Goal: Obtain resource: Obtain resource

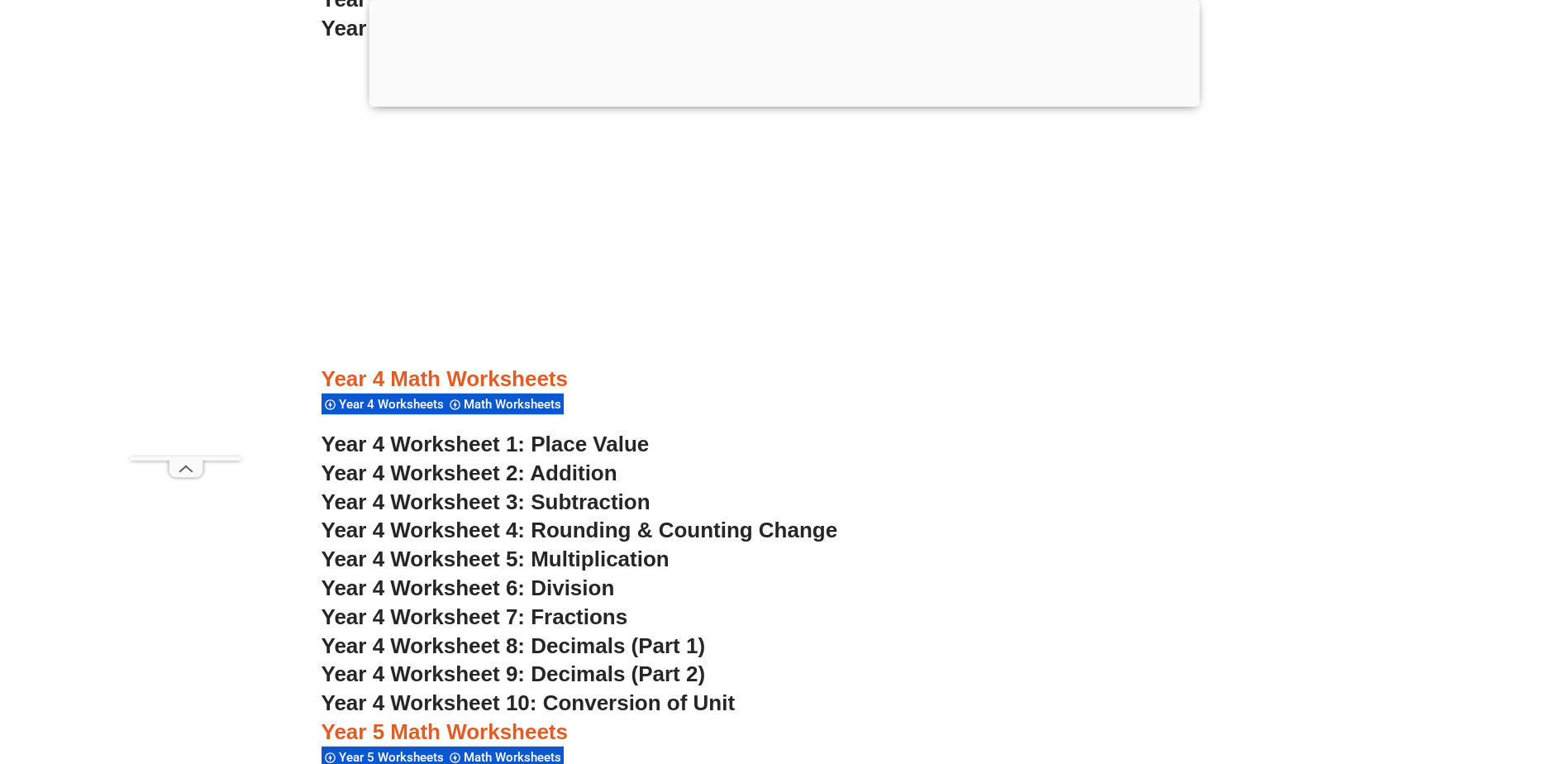
scroll to position [3140, 0]
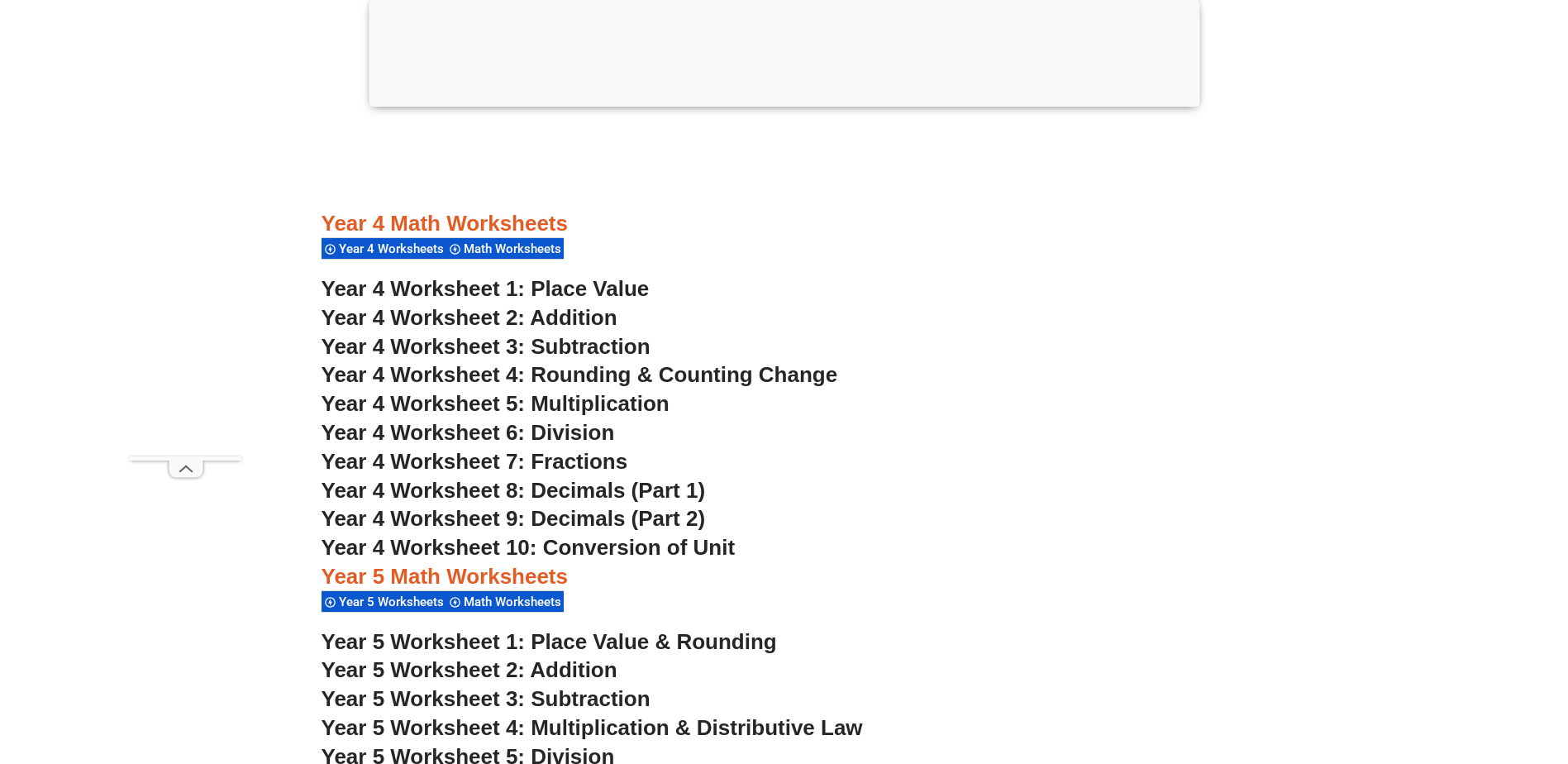
click at [443, 375] on span "Year 4 Worksheet 4: Rounding & Counting Change" at bounding box center [580, 374] width 516 height 25
click at [595, 550] on span "Year 4 Worksheet 10: Conversion of Unit" at bounding box center [528, 547] width 414 height 25
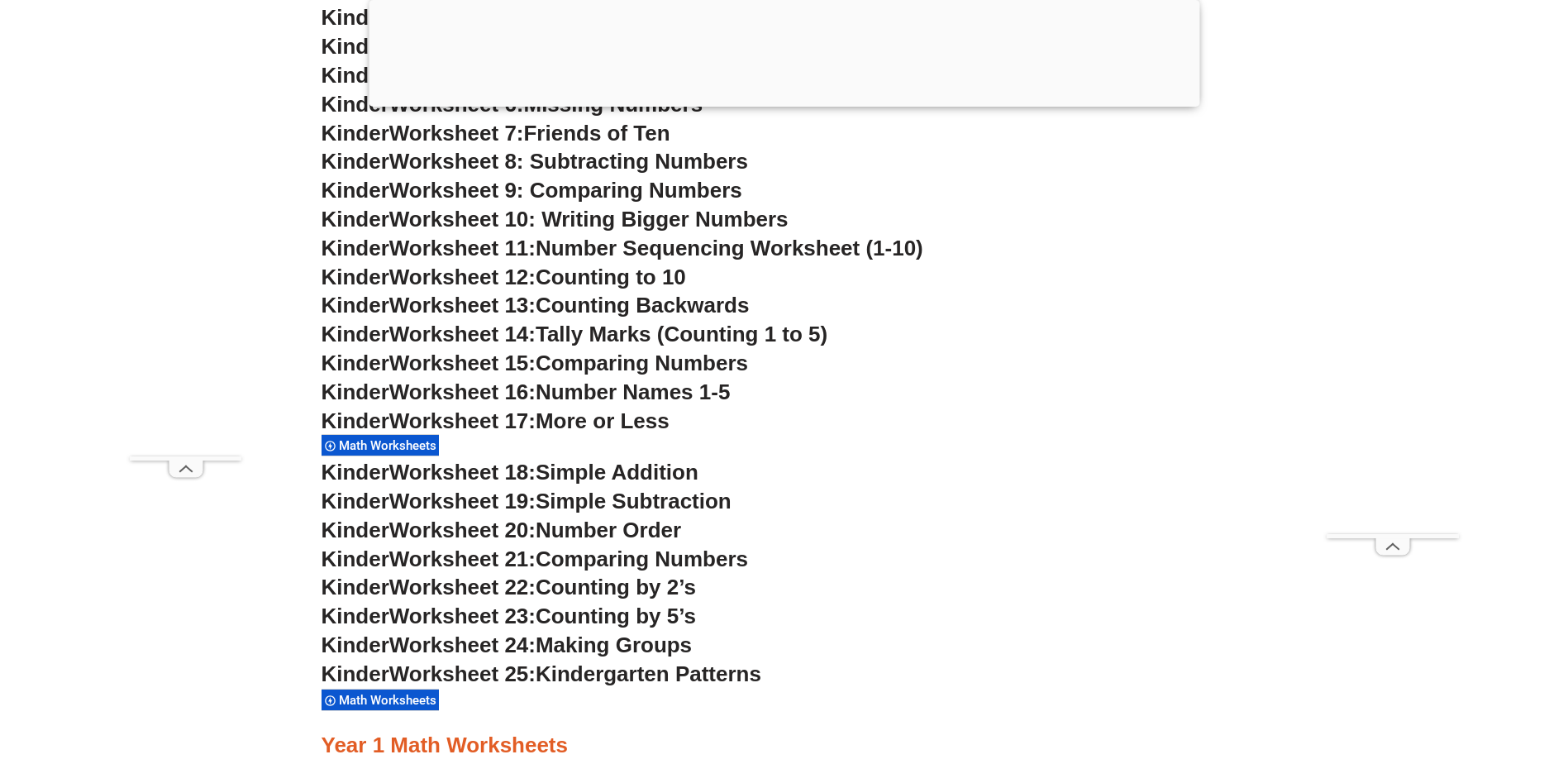
scroll to position [1157, 0]
click at [596, 472] on span "Simple Addition" at bounding box center [618, 471] width 163 height 25
click at [498, 472] on span "Worksheet 18:" at bounding box center [462, 471] width 147 height 25
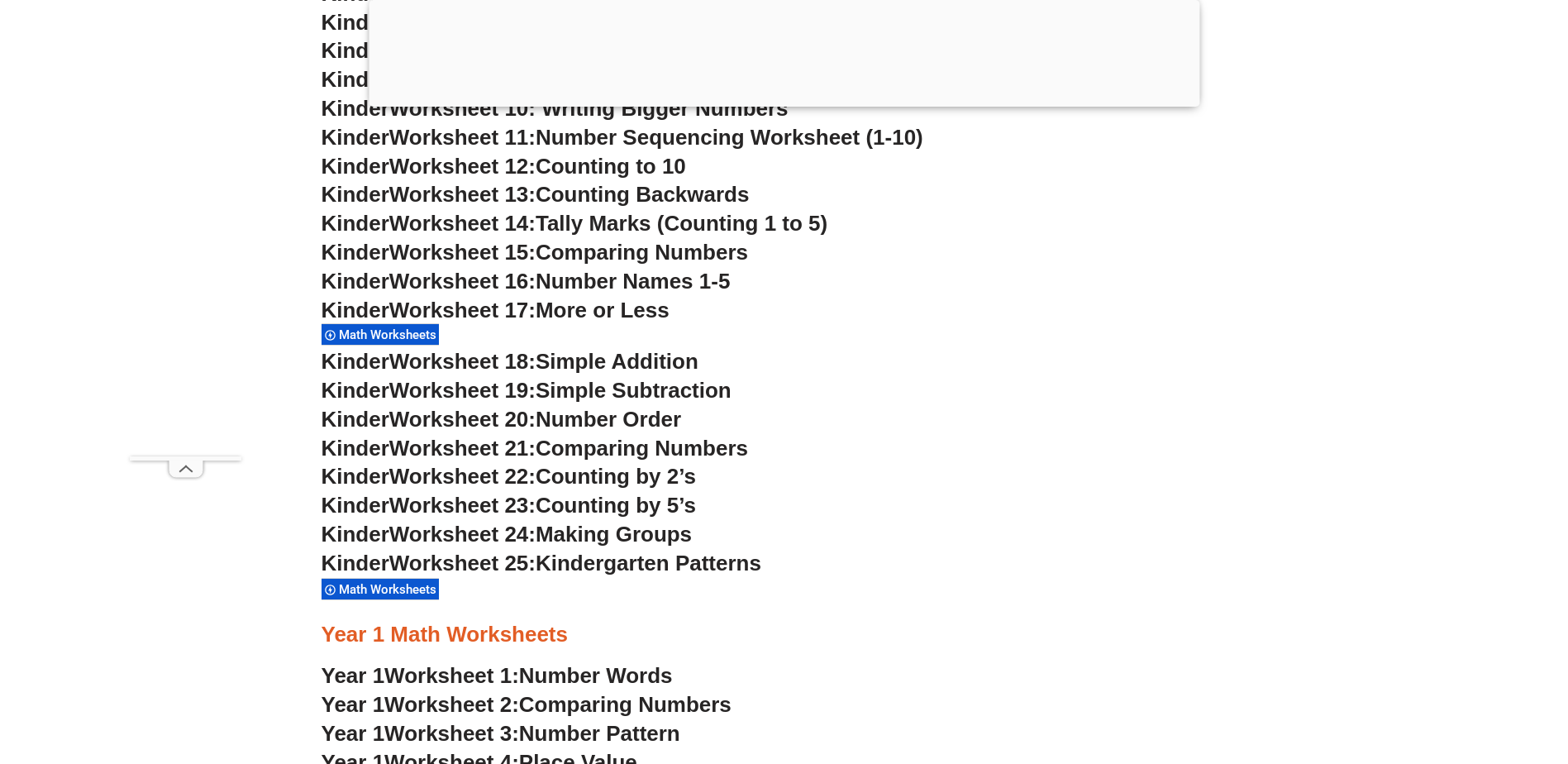
scroll to position [1240, 0]
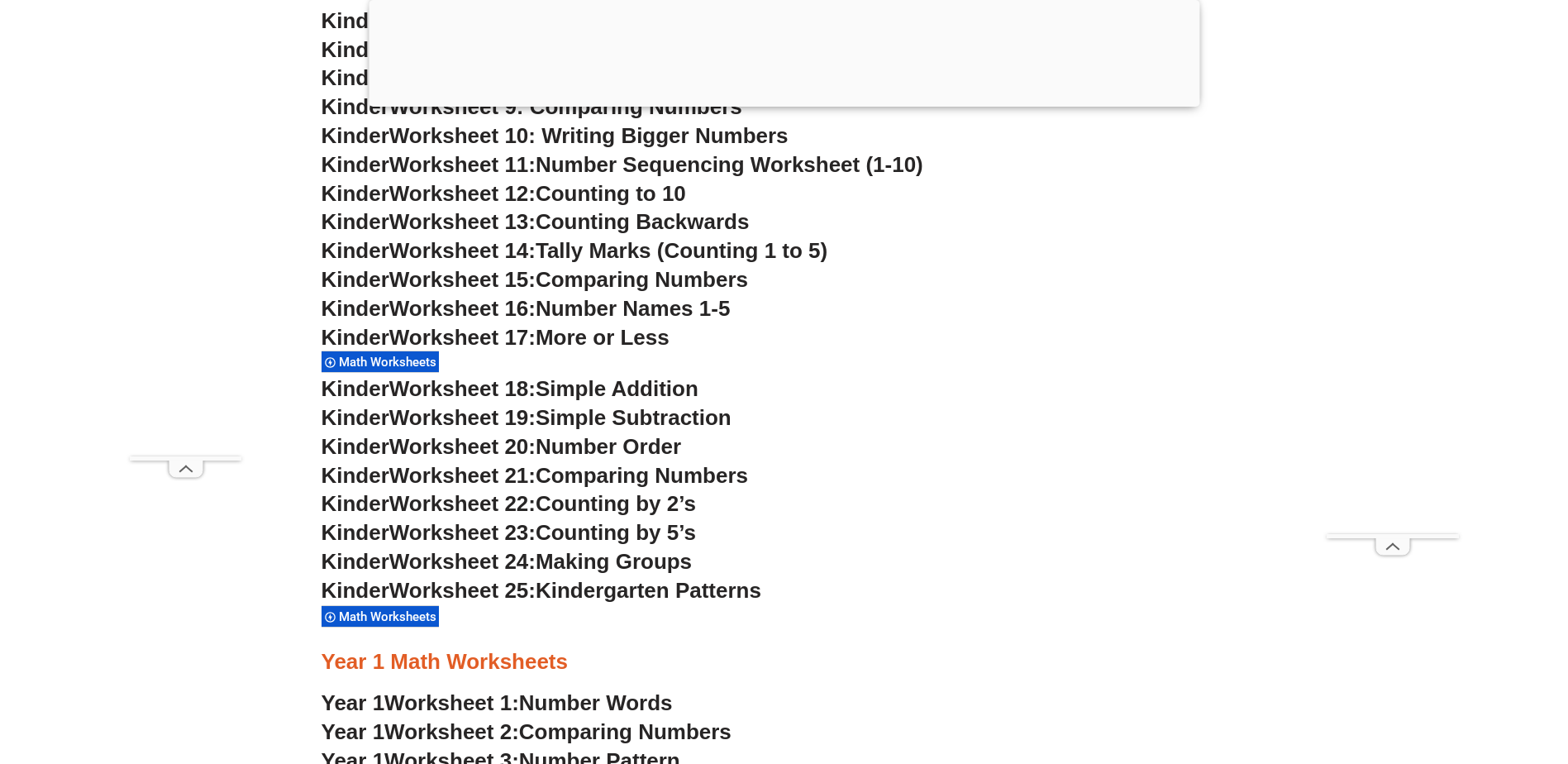
click at [468, 395] on span "Worksheet 18:" at bounding box center [462, 388] width 147 height 25
click at [407, 390] on span "Worksheet 18:" at bounding box center [462, 388] width 147 height 25
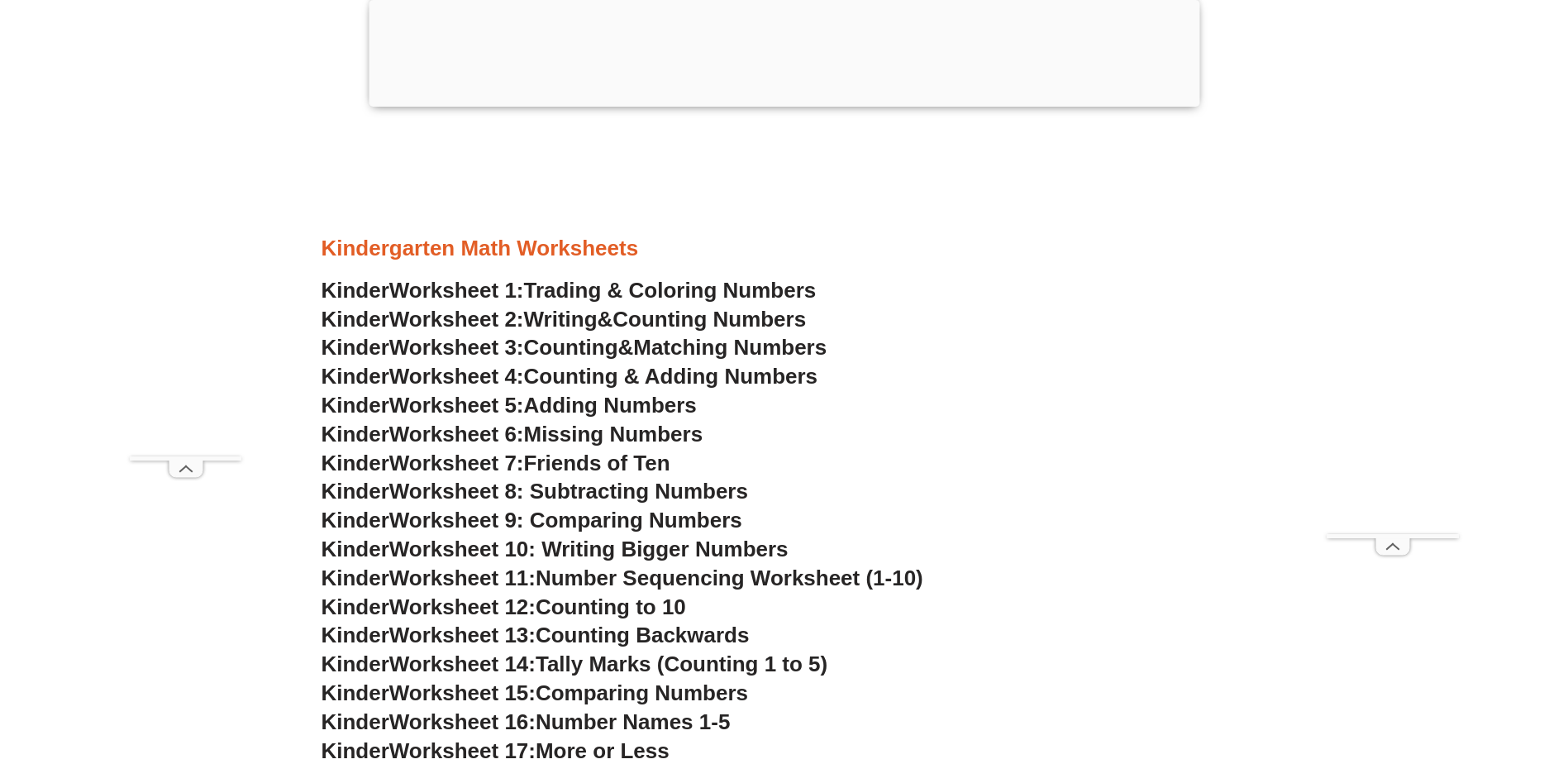
scroll to position [661, 0]
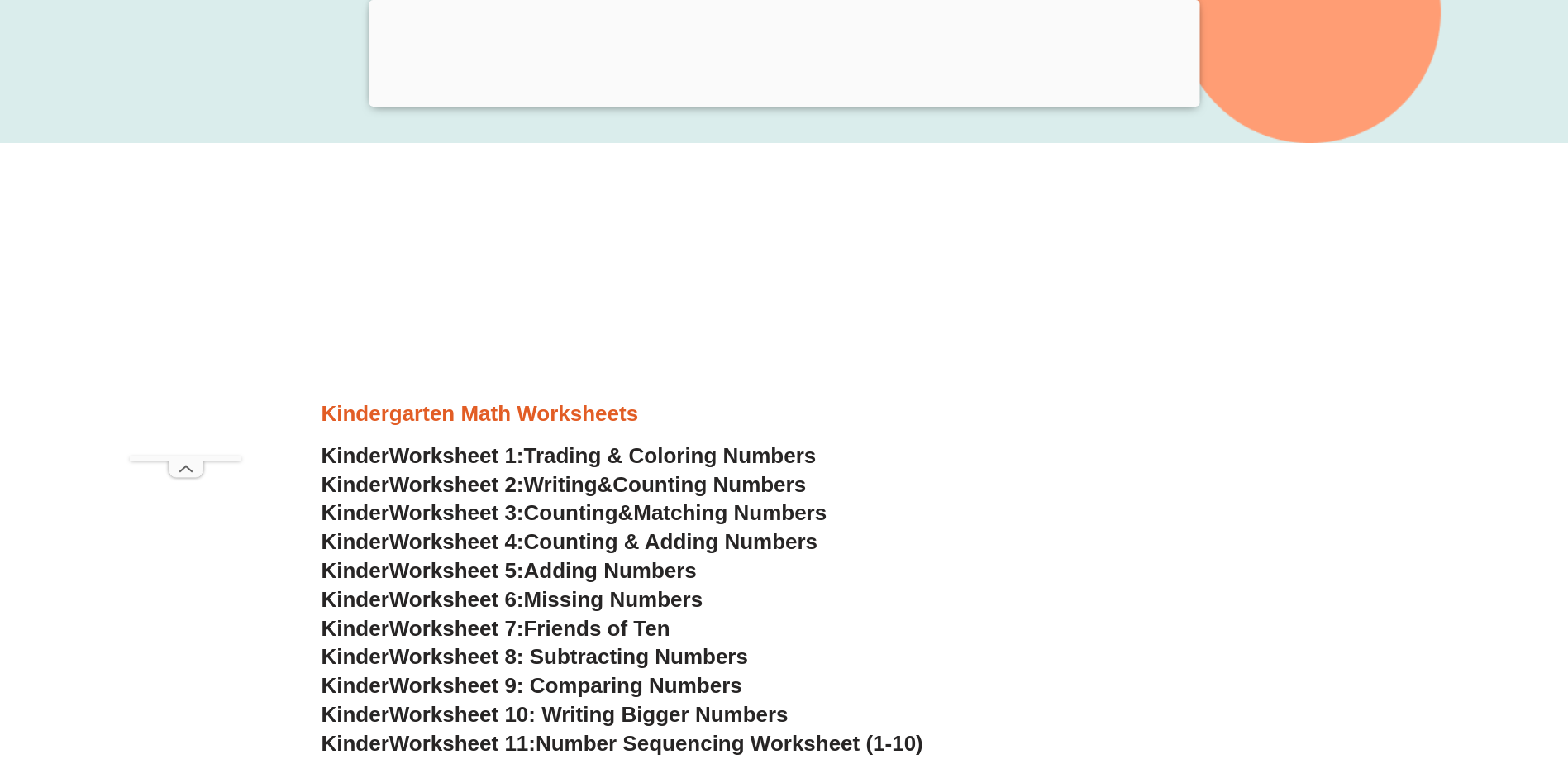
click at [573, 571] on span "Adding Numbers" at bounding box center [610, 570] width 172 height 25
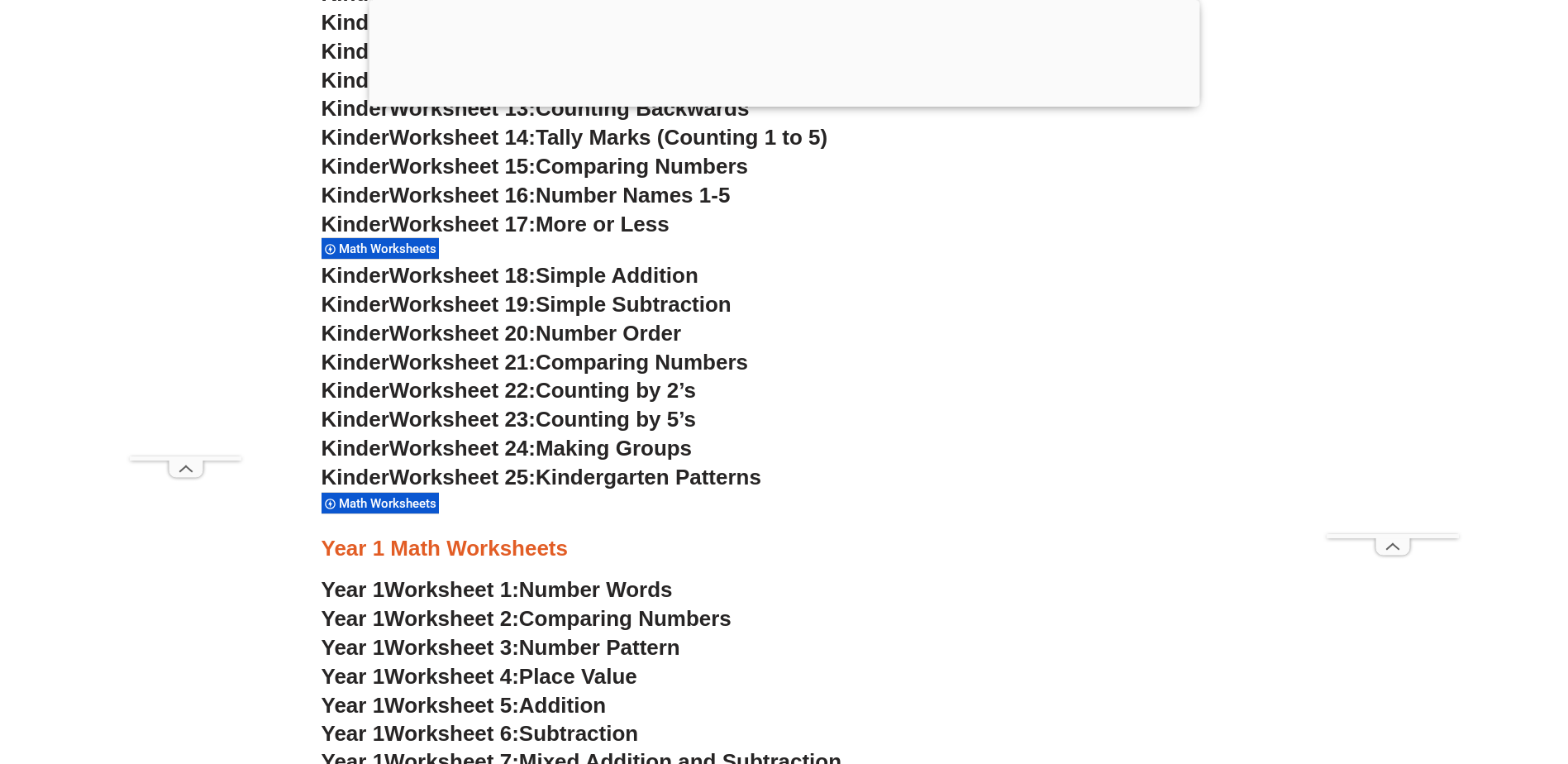
scroll to position [1570, 0]
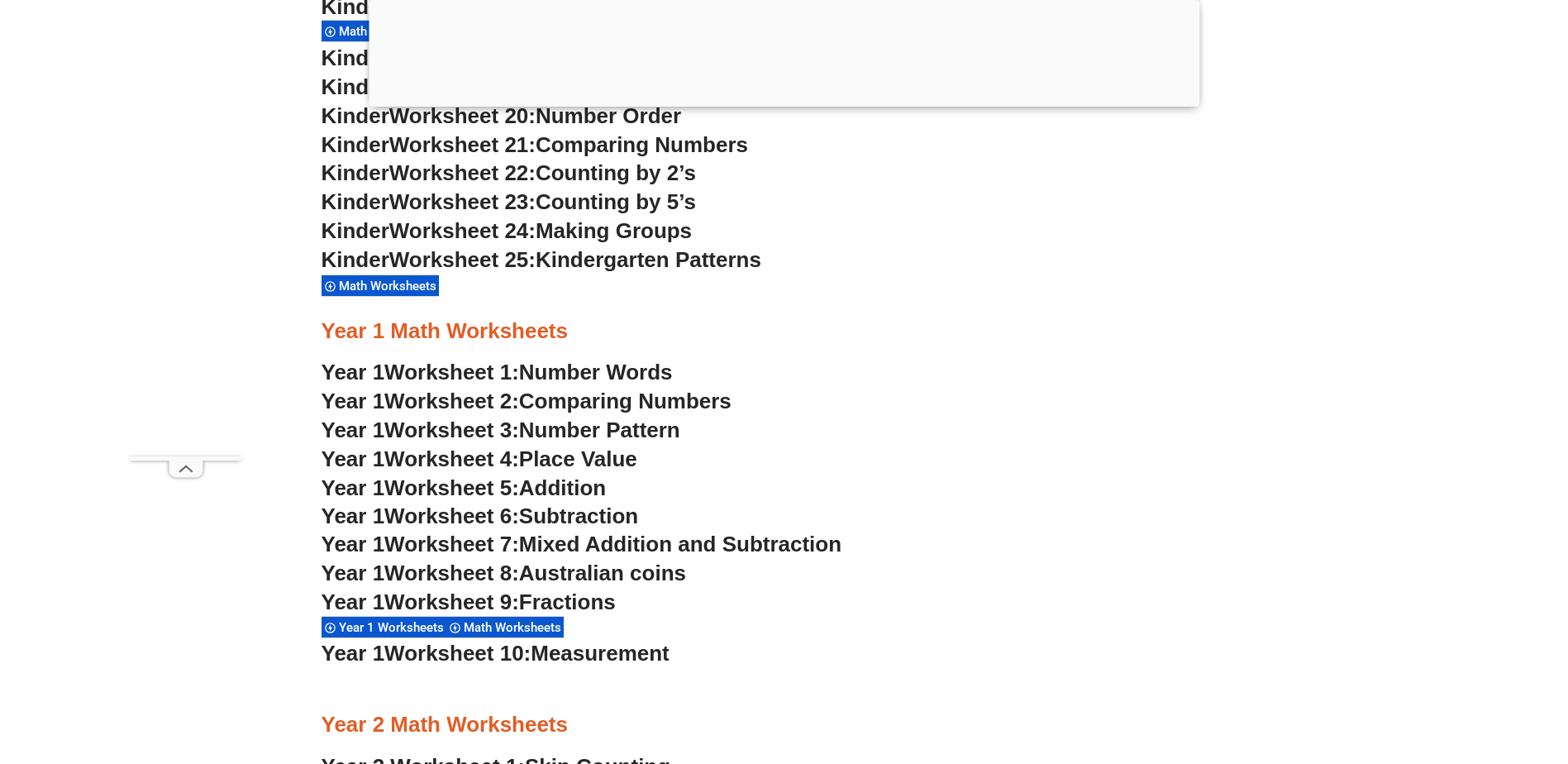
click at [574, 430] on span "Number Pattern" at bounding box center [600, 430] width 161 height 25
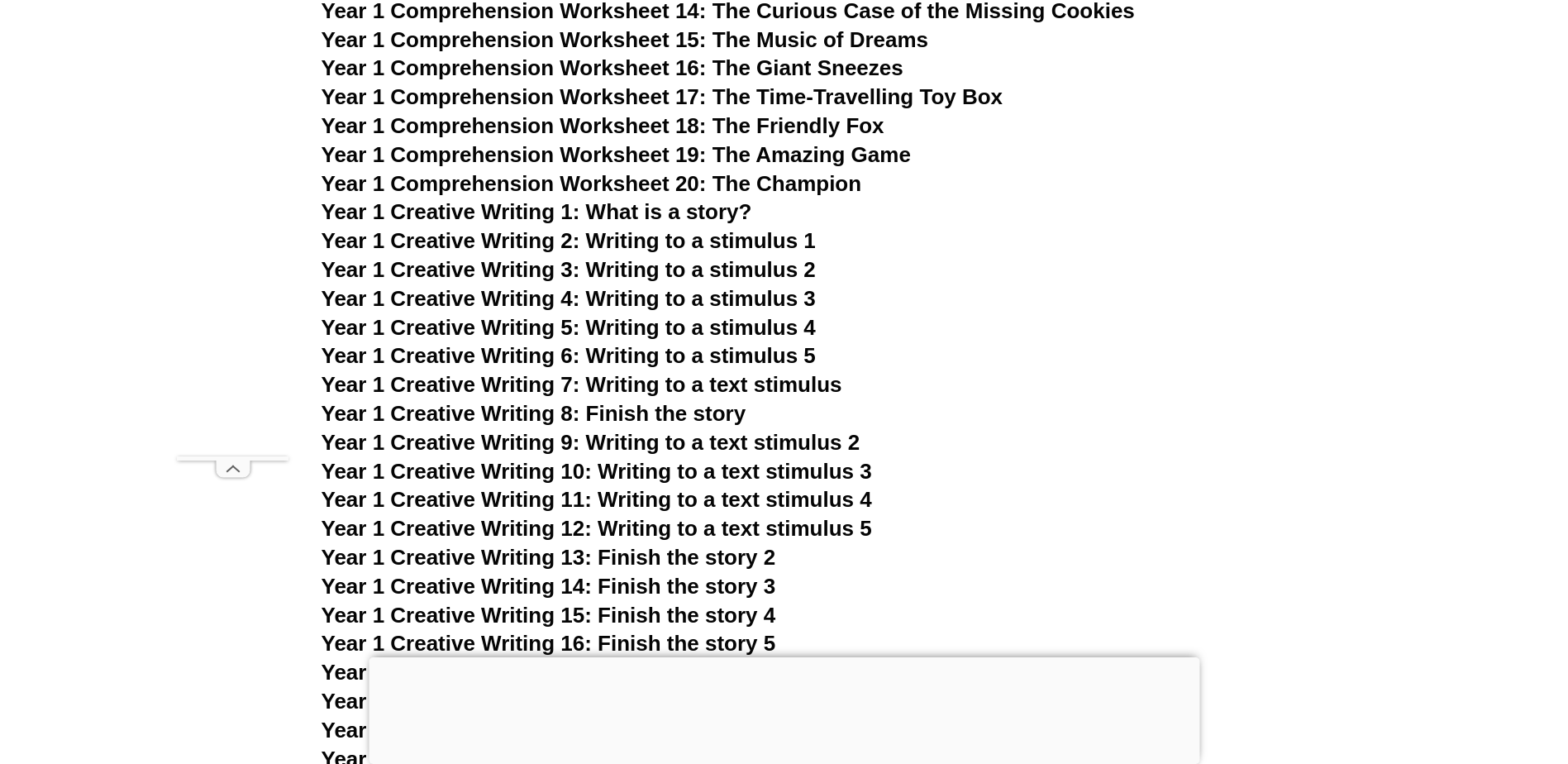
scroll to position [2588, 0]
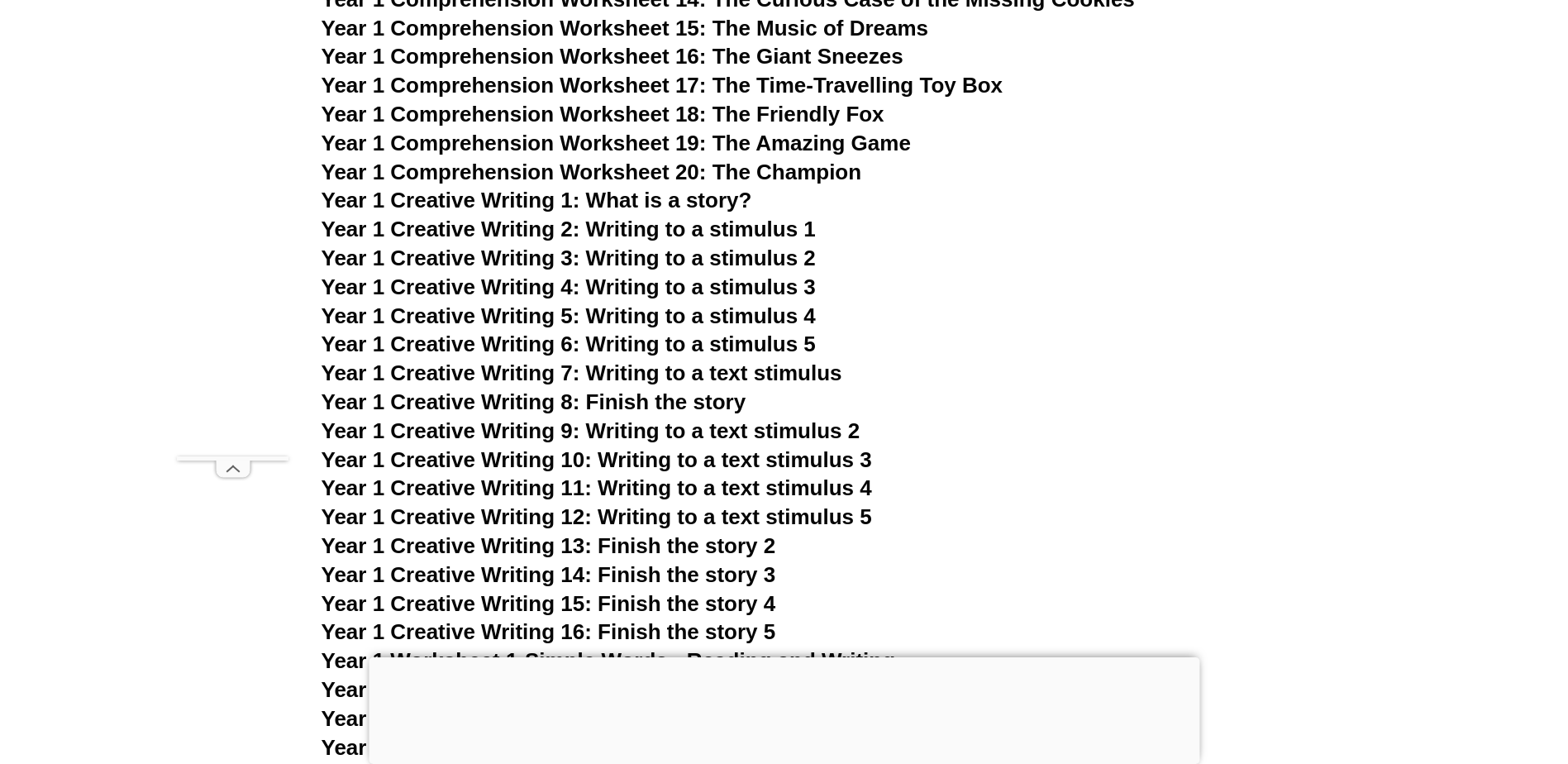
click at [706, 376] on span "Year 1 Creative Writing 7: Writing to a text stimulus" at bounding box center [582, 372] width 521 height 25
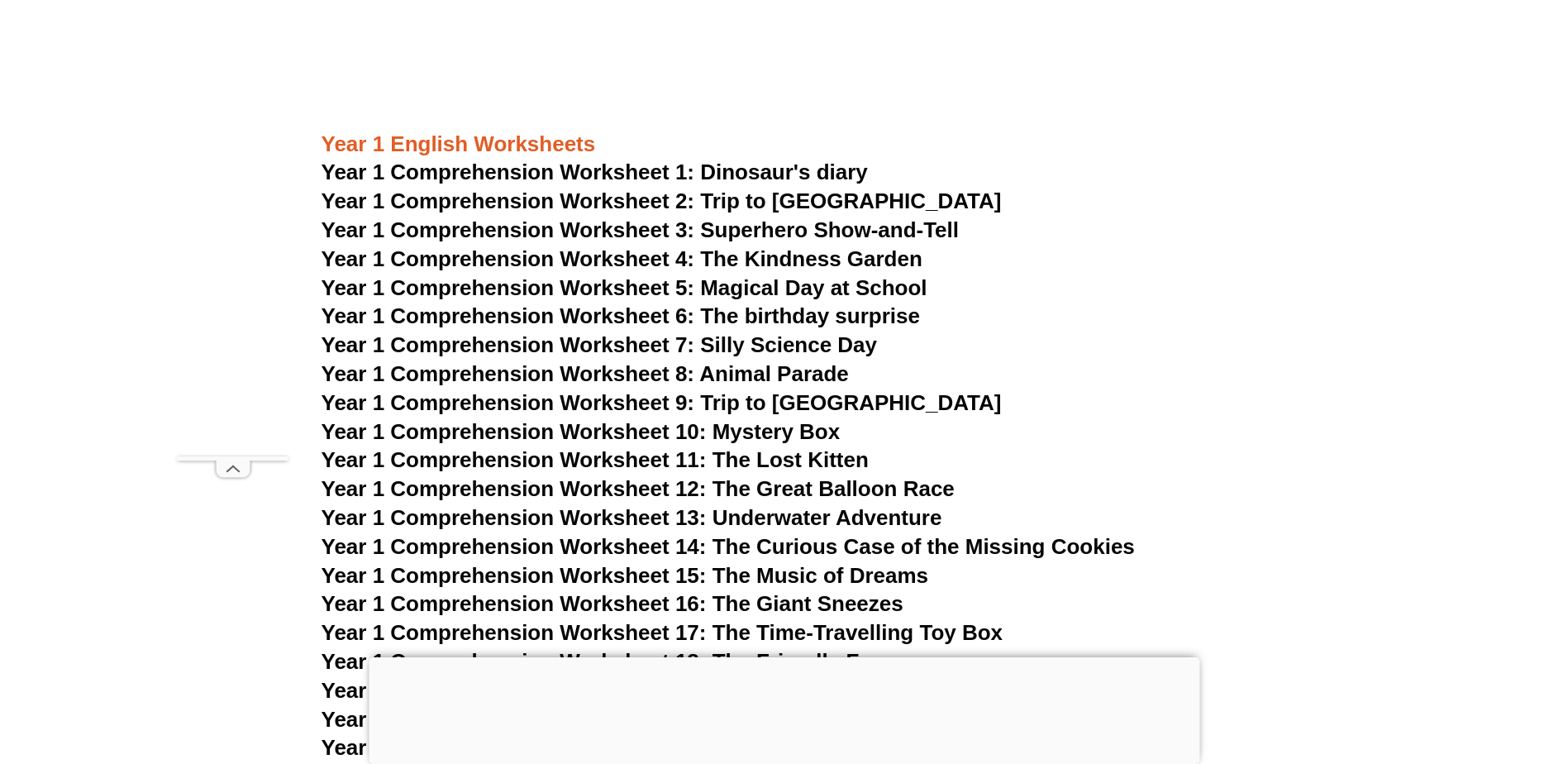
scroll to position [2091, 0]
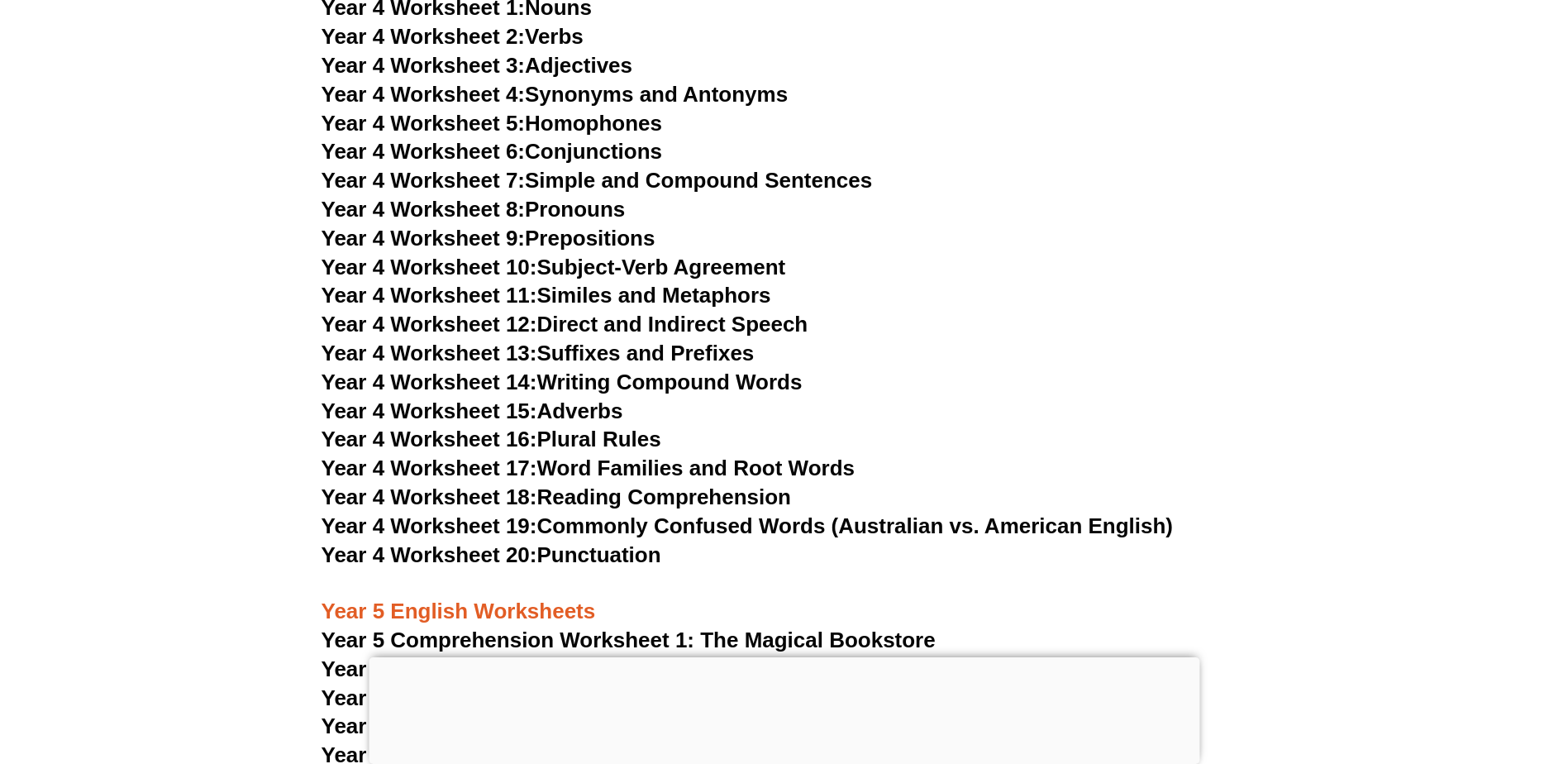
scroll to position [7109, 0]
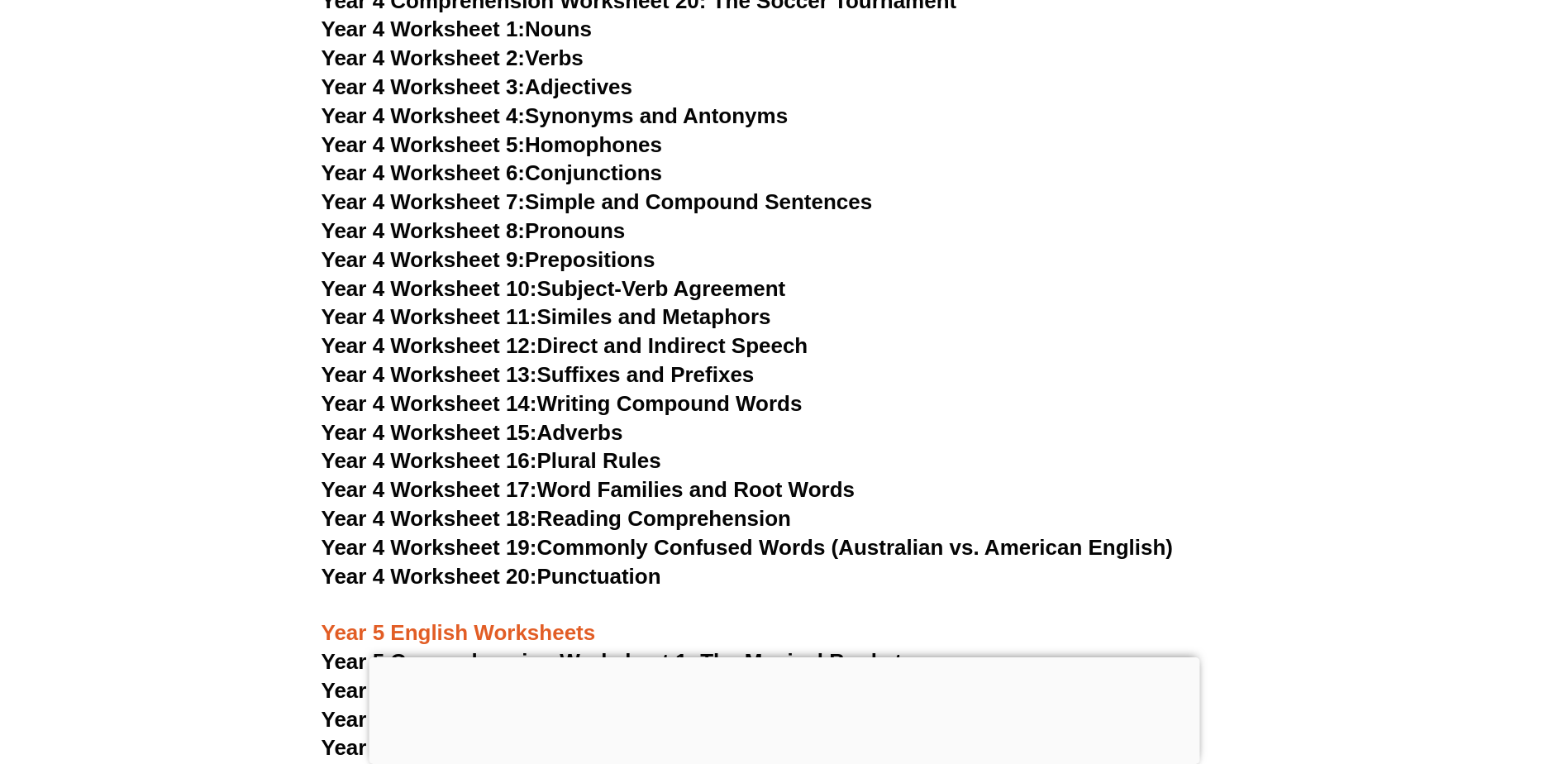
click at [490, 406] on span "Year 4 Worksheet 14:" at bounding box center [430, 403] width 216 height 25
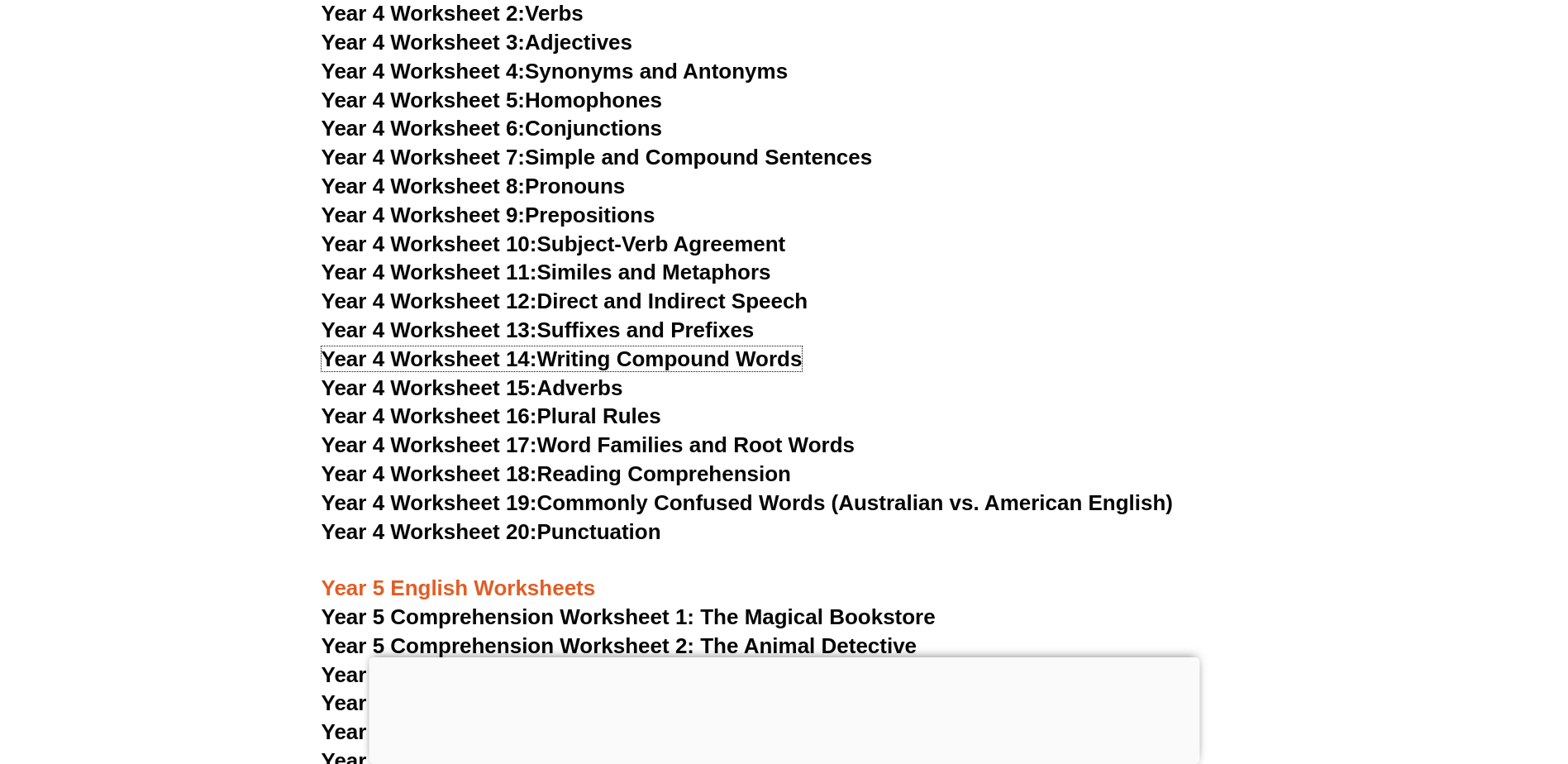
scroll to position [7357, 0]
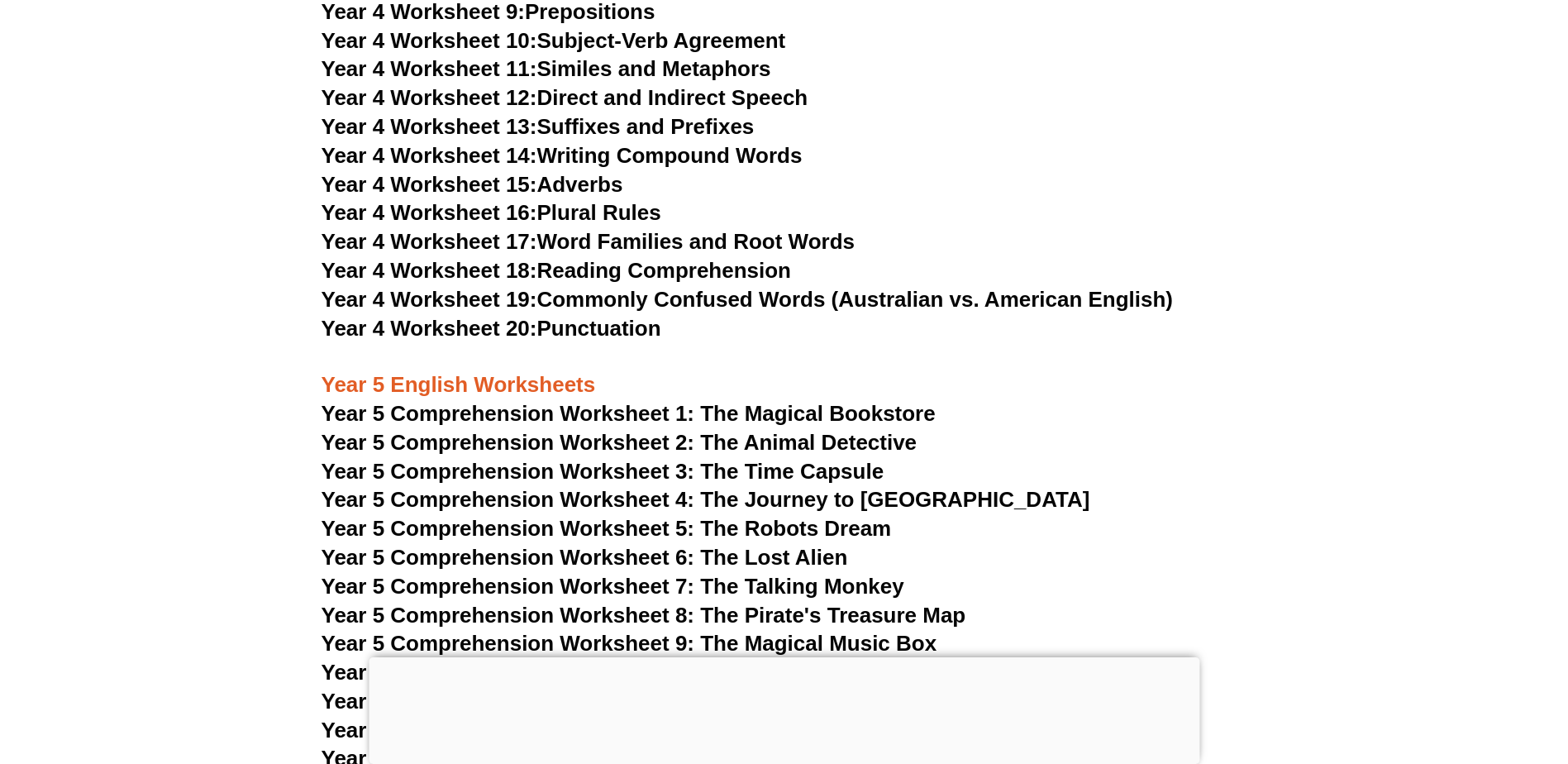
click at [770, 413] on span "Year 5 Comprehension Worksheet 1: The Magical Bookstore" at bounding box center [629, 412] width 614 height 25
click at [757, 443] on span "Year 5 Comprehension Worksheet 2: The Animal Detective" at bounding box center [619, 442] width 596 height 25
click at [587, 300] on link "Year 4 Worksheet 19: Commonly Confused Words (Australian vs. American English)" at bounding box center [748, 298] width 853 height 25
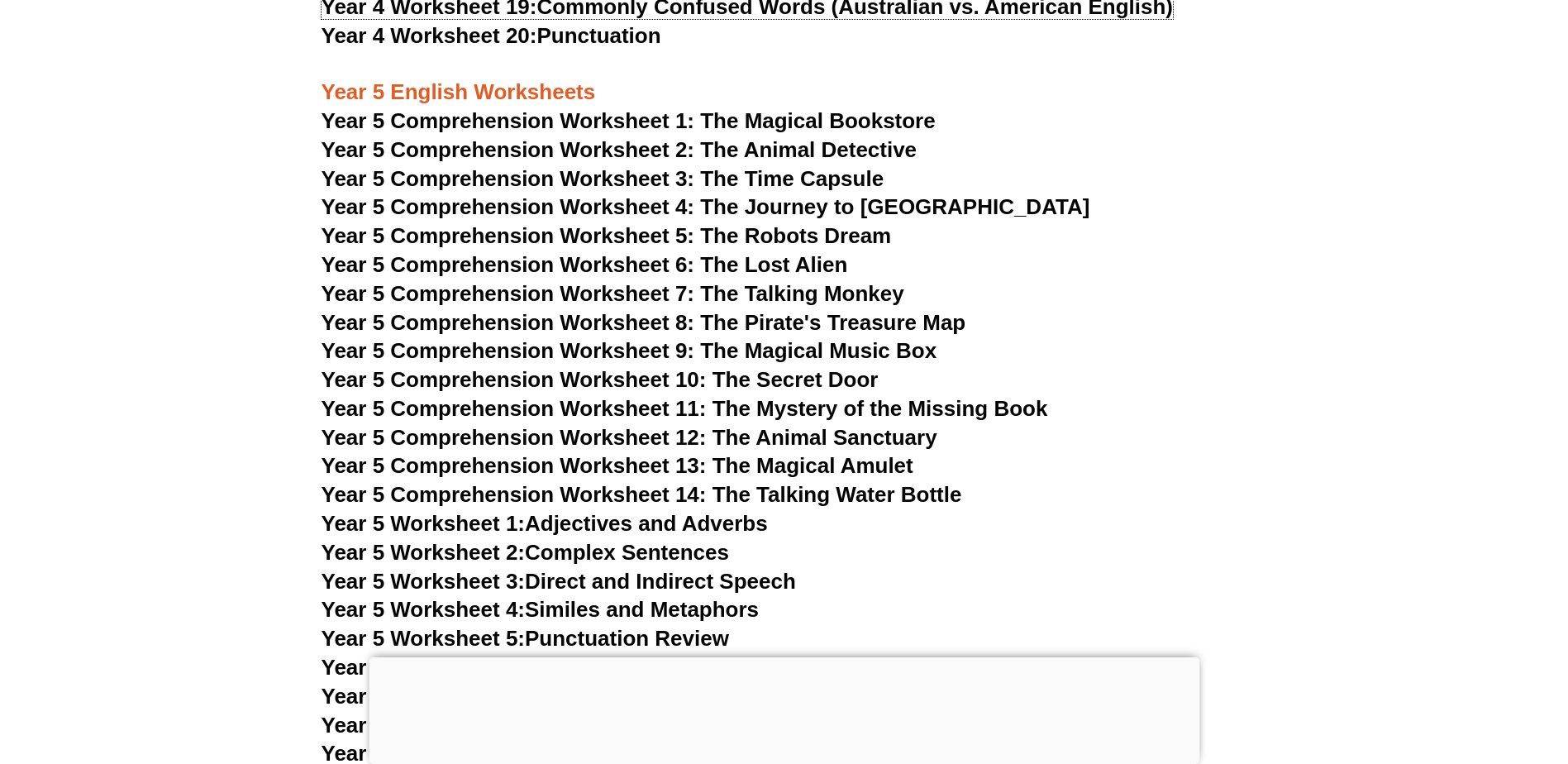
scroll to position [7688, 0]
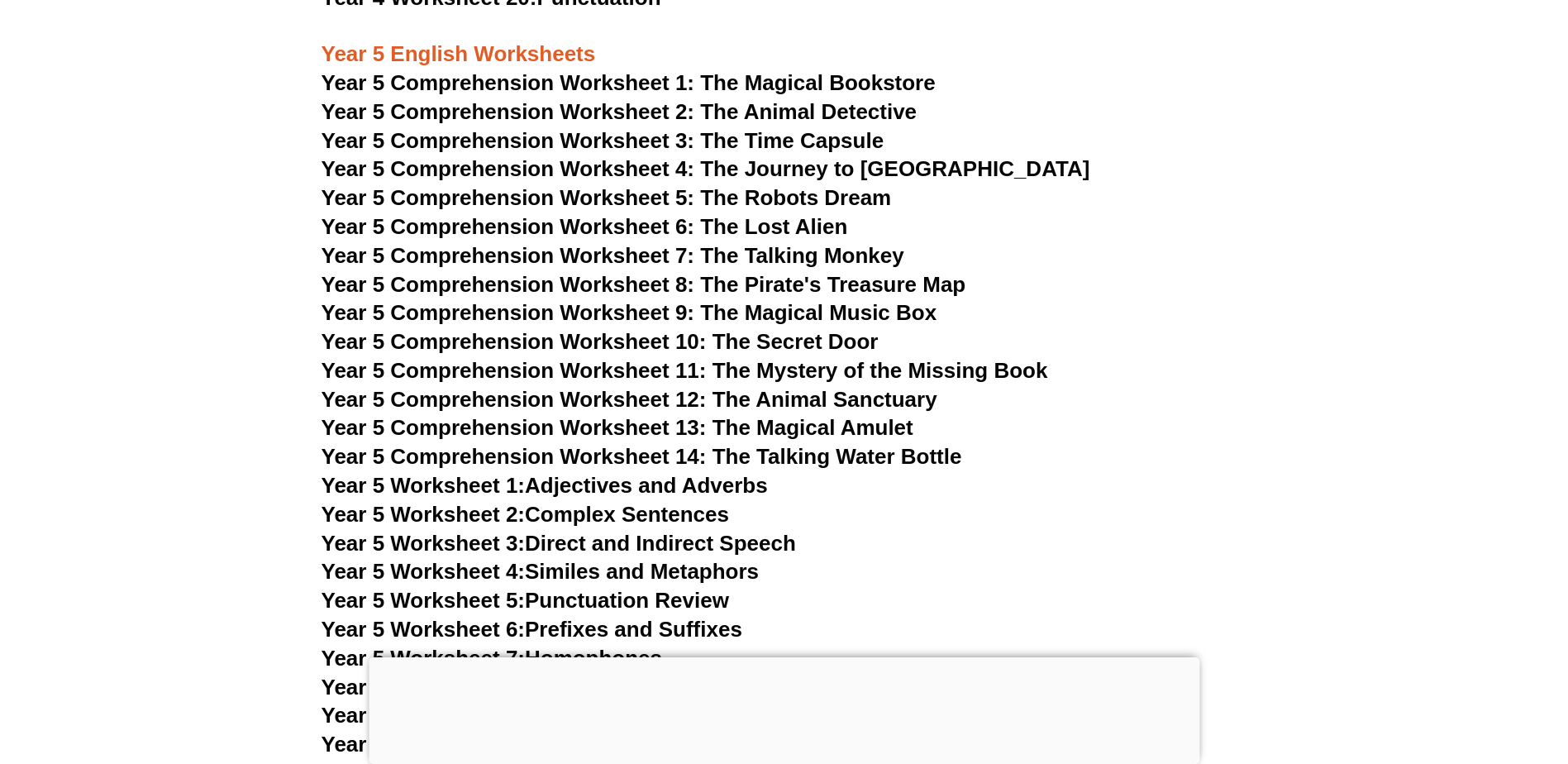
click at [738, 484] on link "Year 5 Worksheet 1: Adjectives and Adverbs" at bounding box center [545, 484] width 446 height 25
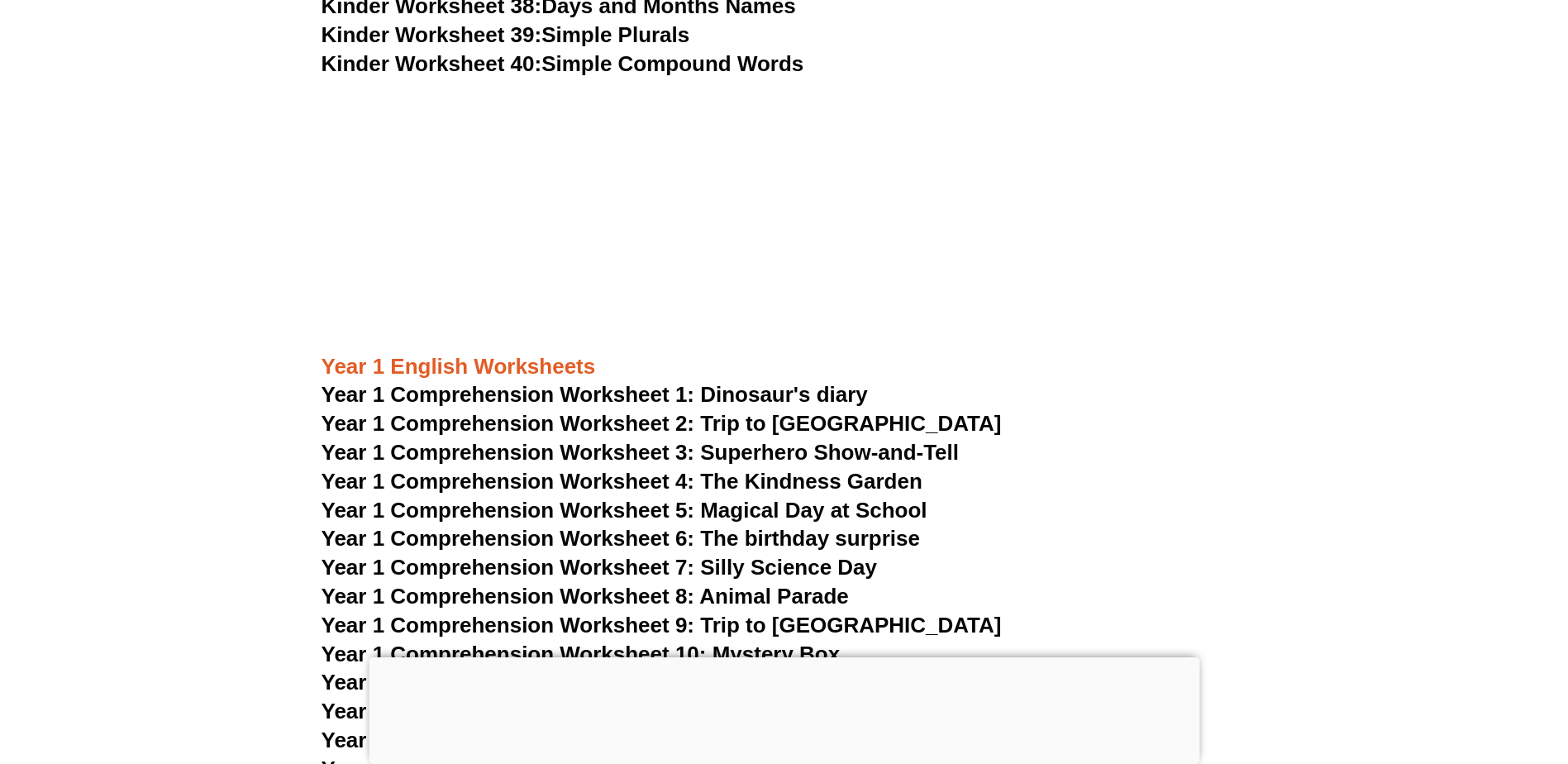
scroll to position [1901, 0]
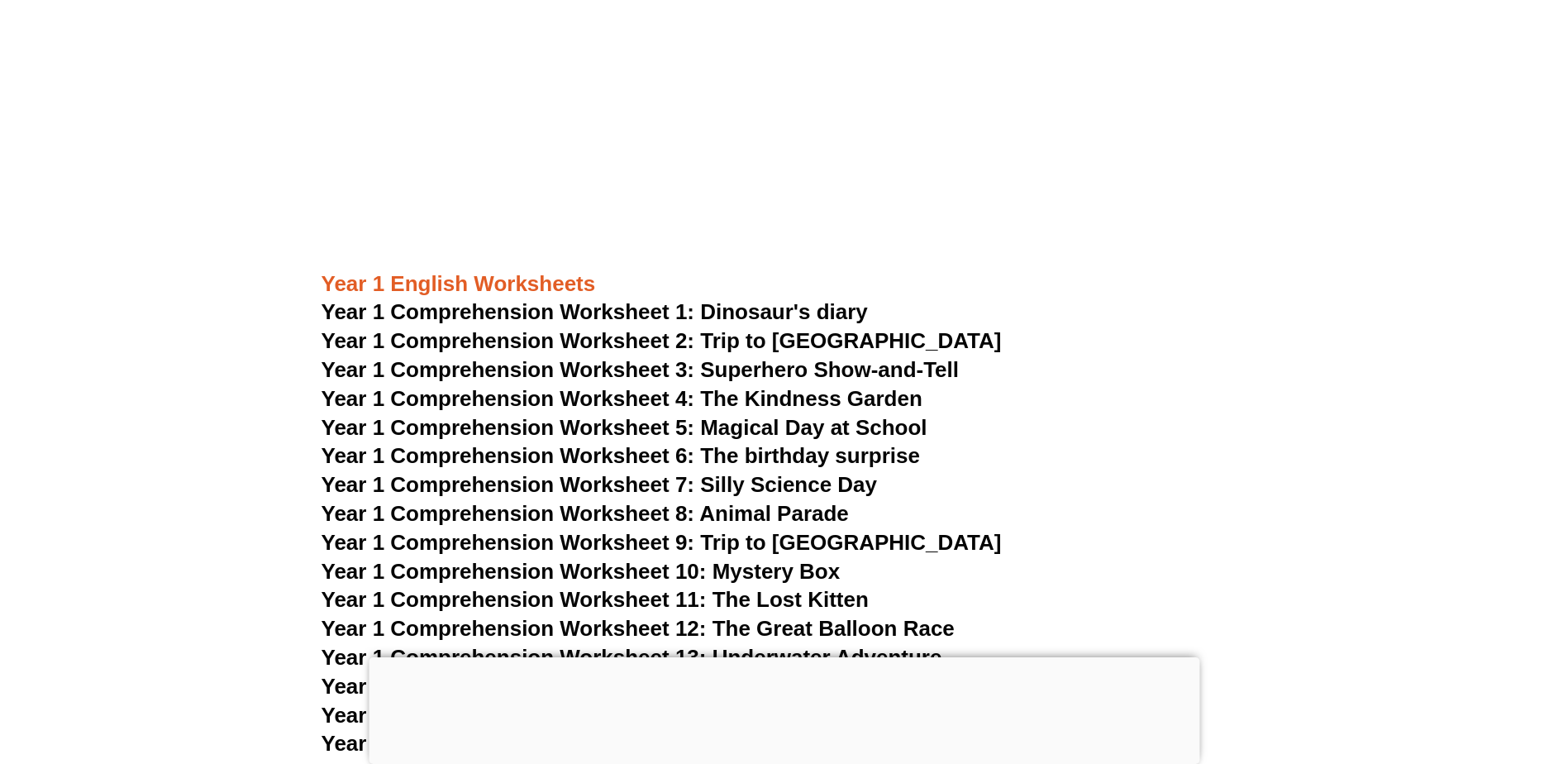
click at [722, 340] on span "Year 1 Comprehension Worksheet 2: Trip to [GEOGRAPHIC_DATA]" at bounding box center [661, 340] width 680 height 25
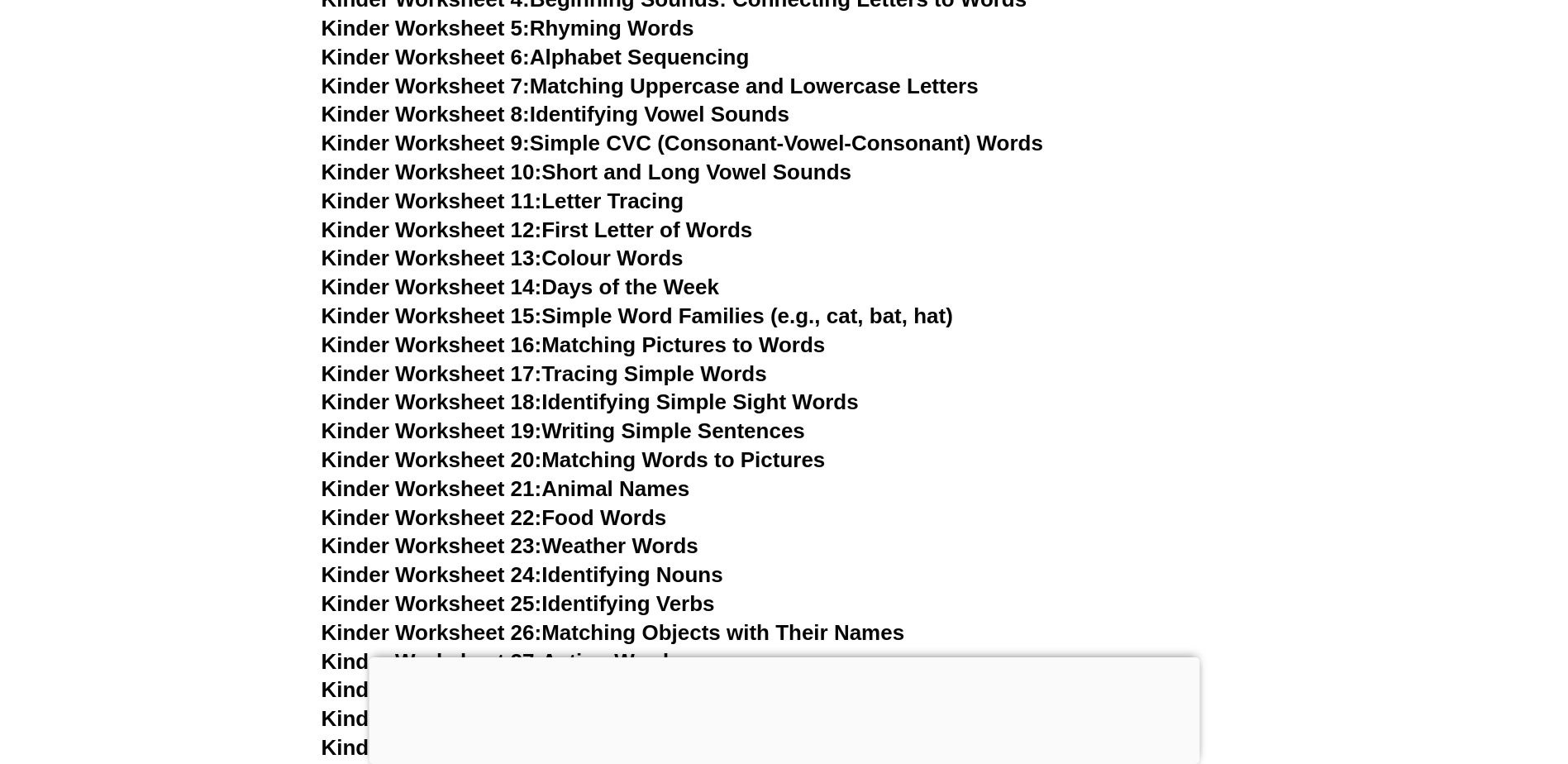
scroll to position [743, 0]
